Goal: Obtain resource: Download file/media

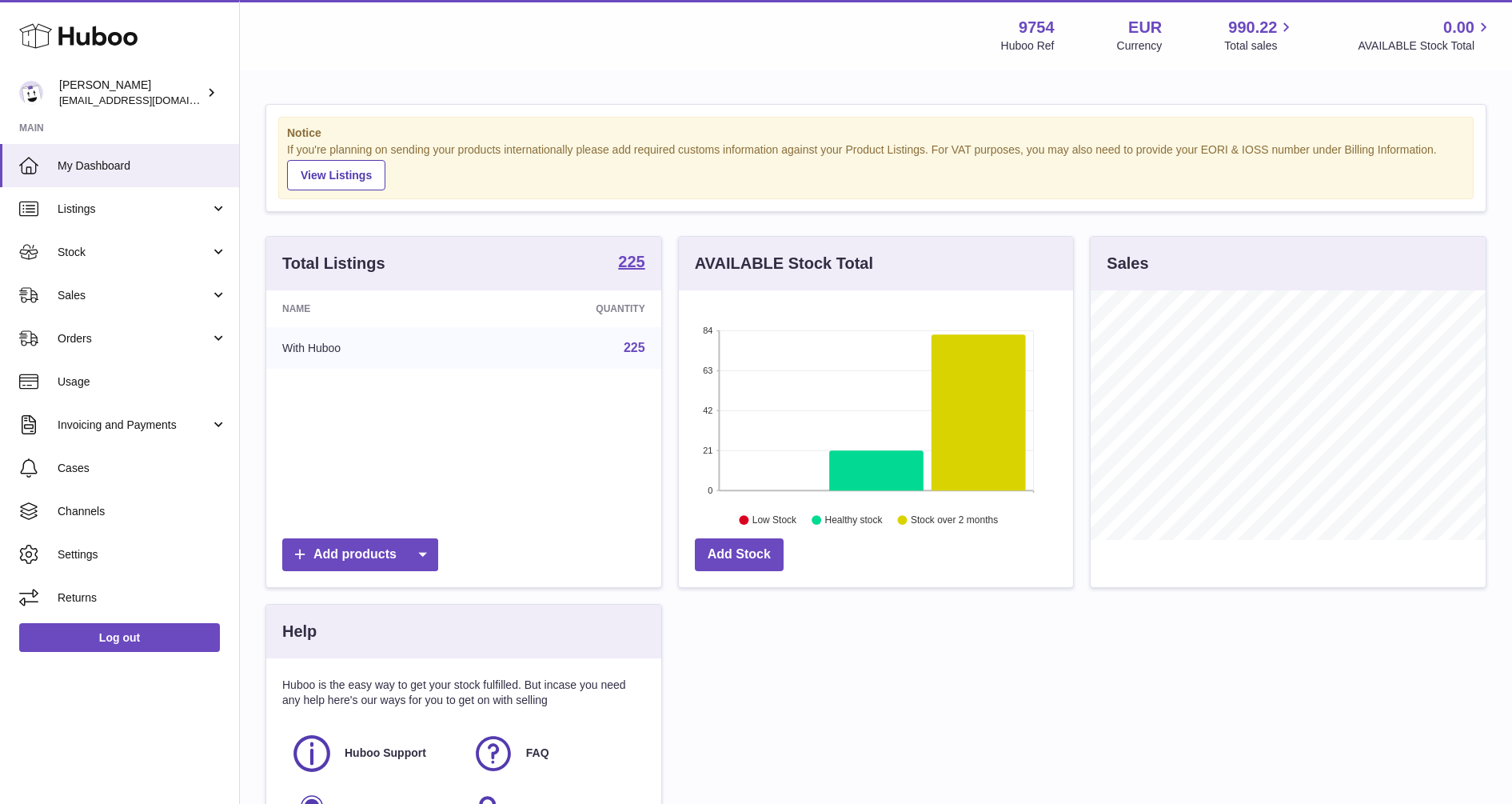
scroll to position [250, 394]
click at [69, 252] on span "Stock" at bounding box center [134, 252] width 152 height 15
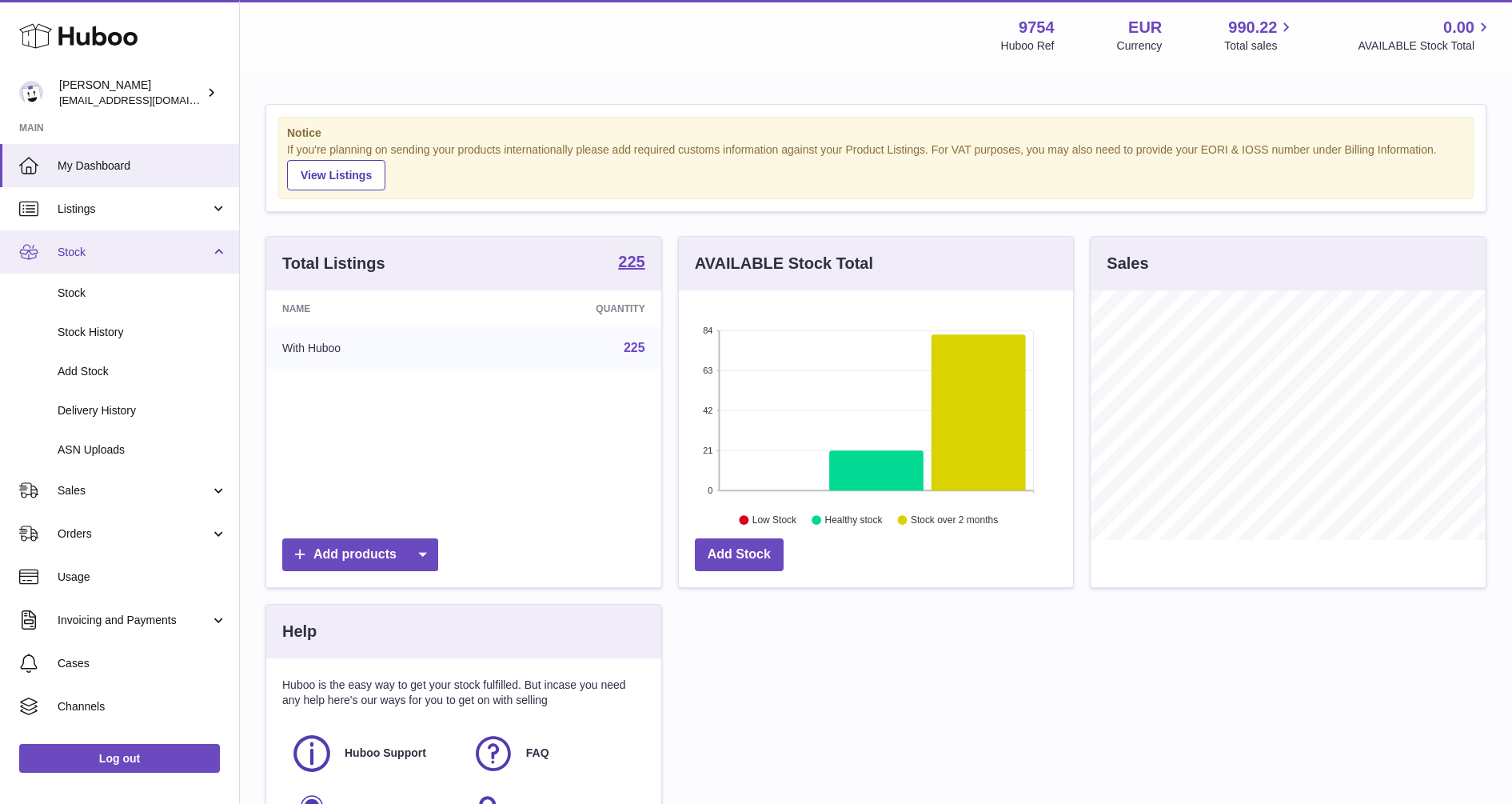
scroll to position [0, 0]
click at [75, 290] on span "Stock" at bounding box center [142, 293] width 169 height 15
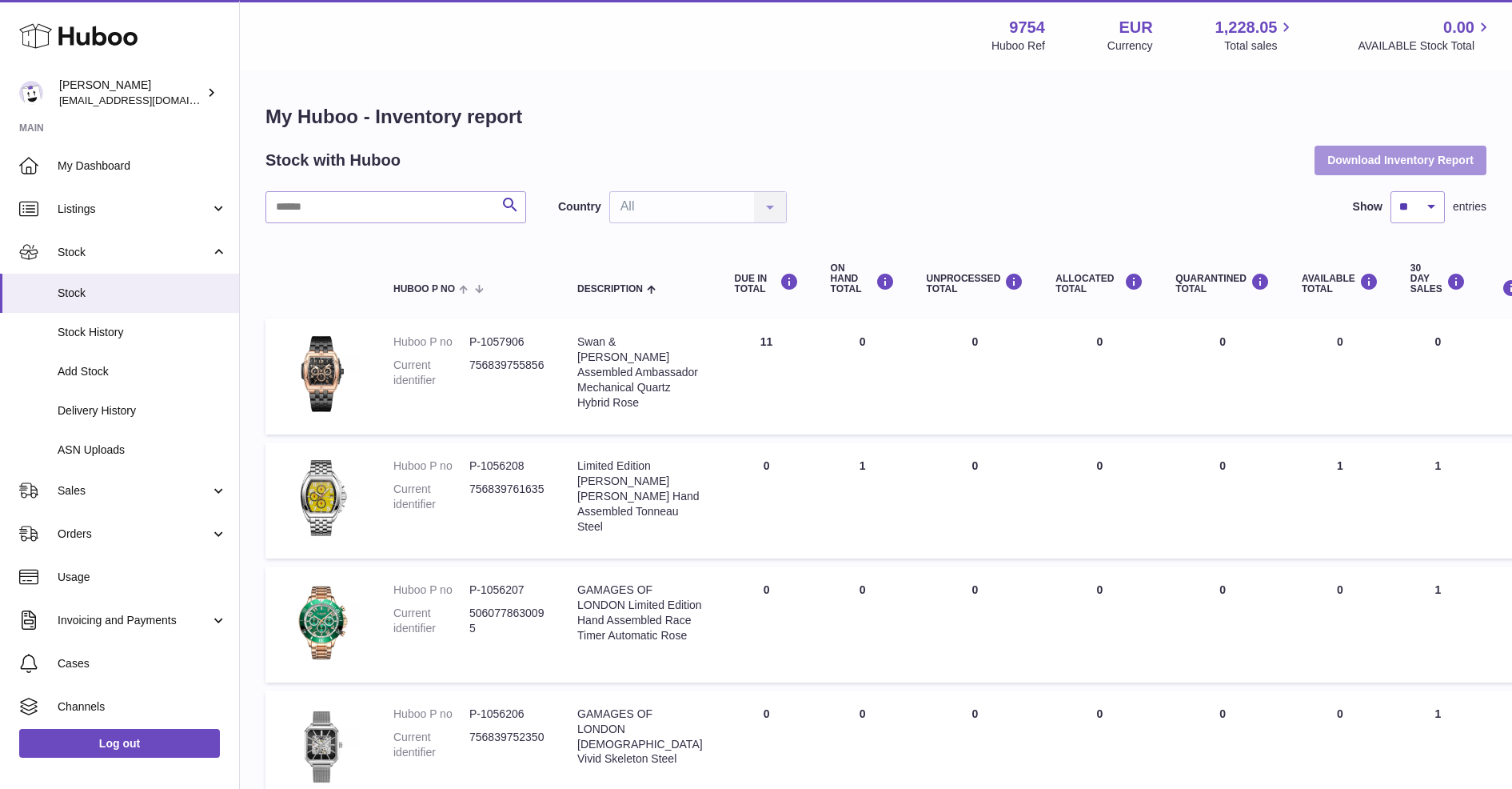
click at [1421, 150] on button "Download Inventory Report" at bounding box center [1400, 160] width 172 height 29
